Goal: Navigation & Orientation: Find specific page/section

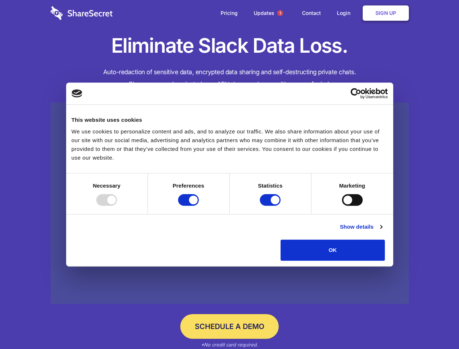
click at [117, 205] on div at bounding box center [106, 200] width 21 height 12
click at [199, 205] on input "Preferences" at bounding box center [188, 200] width 21 height 12
checkbox input "false"
click at [271, 205] on input "Statistics" at bounding box center [270, 200] width 21 height 12
checkbox input "false"
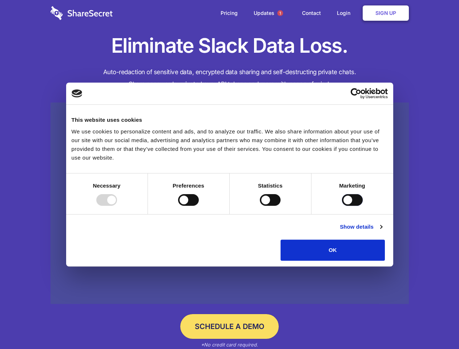
click at [342, 205] on input "Marketing" at bounding box center [352, 200] width 21 height 12
checkbox input "true"
click at [382, 231] on link "Show details" at bounding box center [360, 226] width 42 height 9
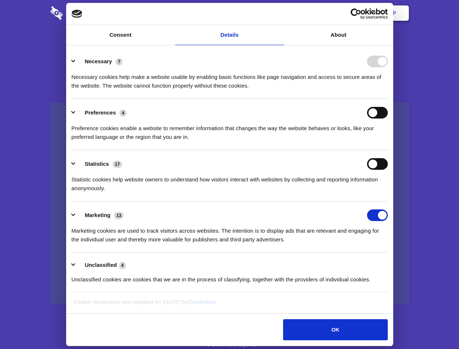
click at [387, 99] on li "Necessary 7 Necessary cookies help make a website usable by enabling basic func…" at bounding box center [230, 73] width 316 height 51
click at [280, 13] on span "1" at bounding box center [280, 13] width 6 height 6
